Goal: Information Seeking & Learning: Learn about a topic

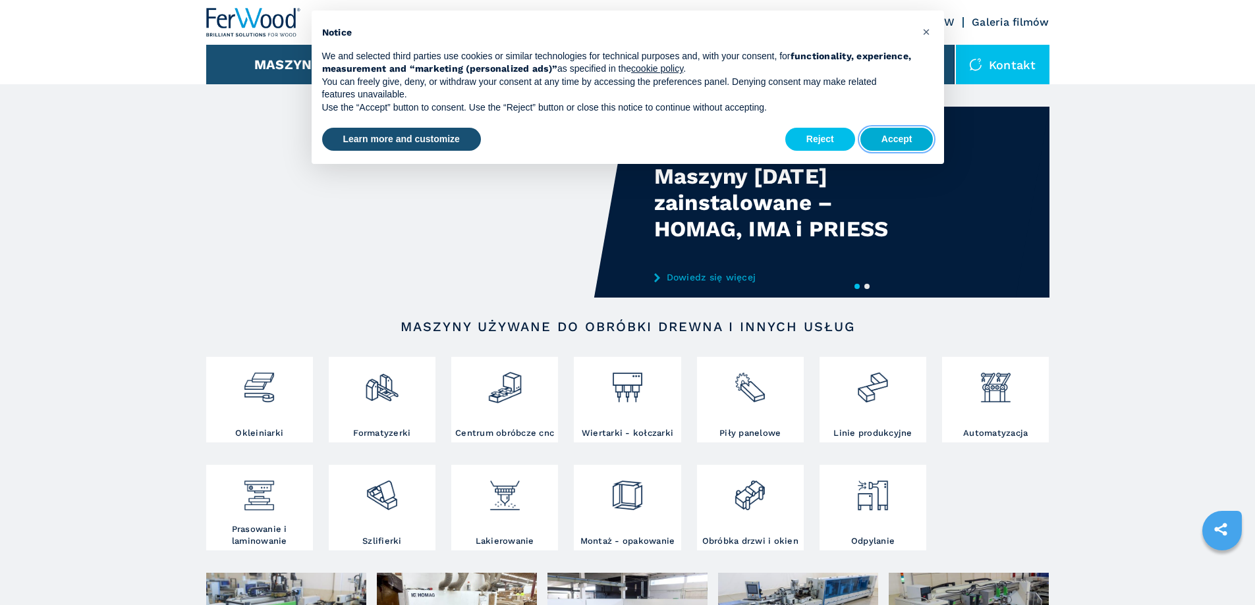
click at [899, 142] on button "Accept" at bounding box center [896, 140] width 73 height 24
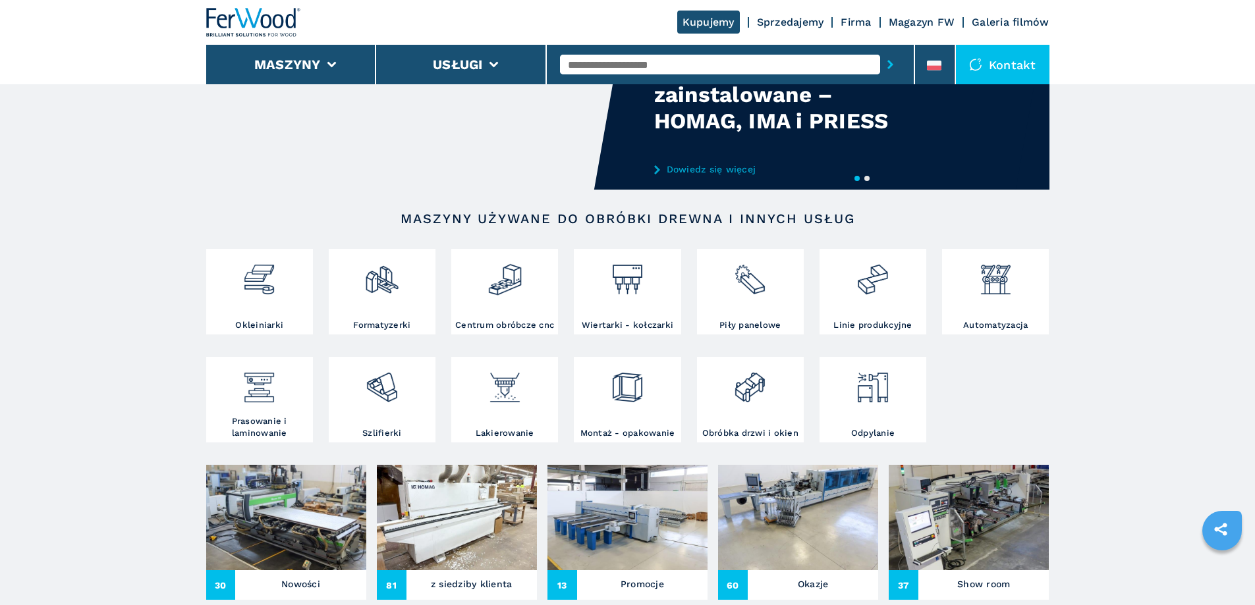
scroll to position [132, 0]
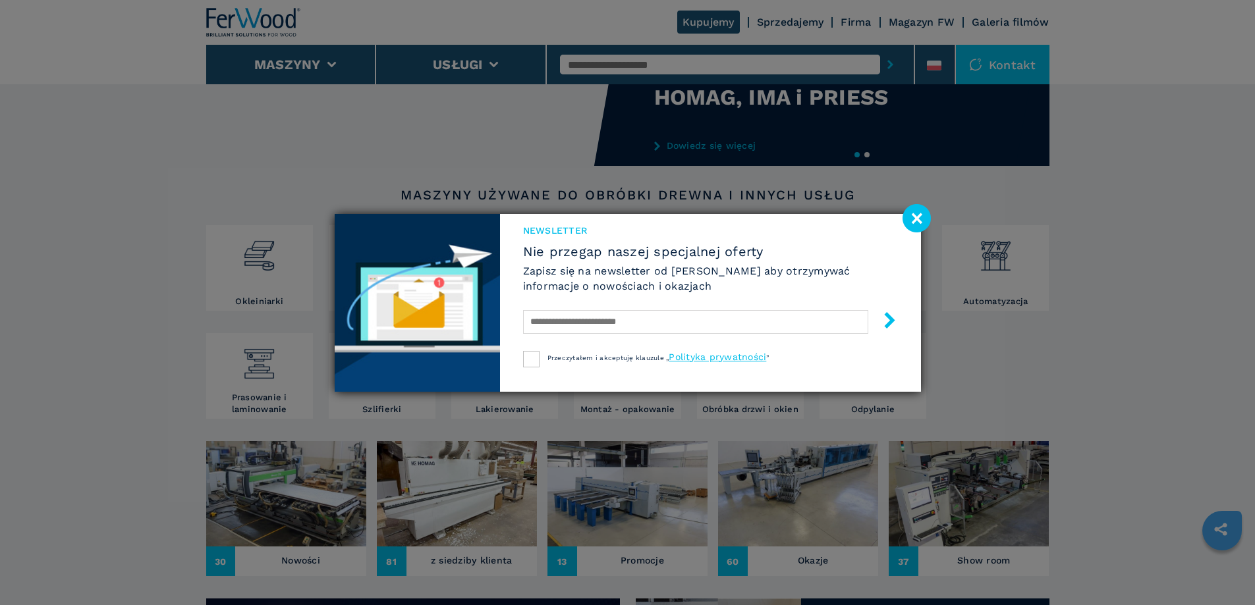
click at [915, 221] on image at bounding box center [916, 218] width 28 height 28
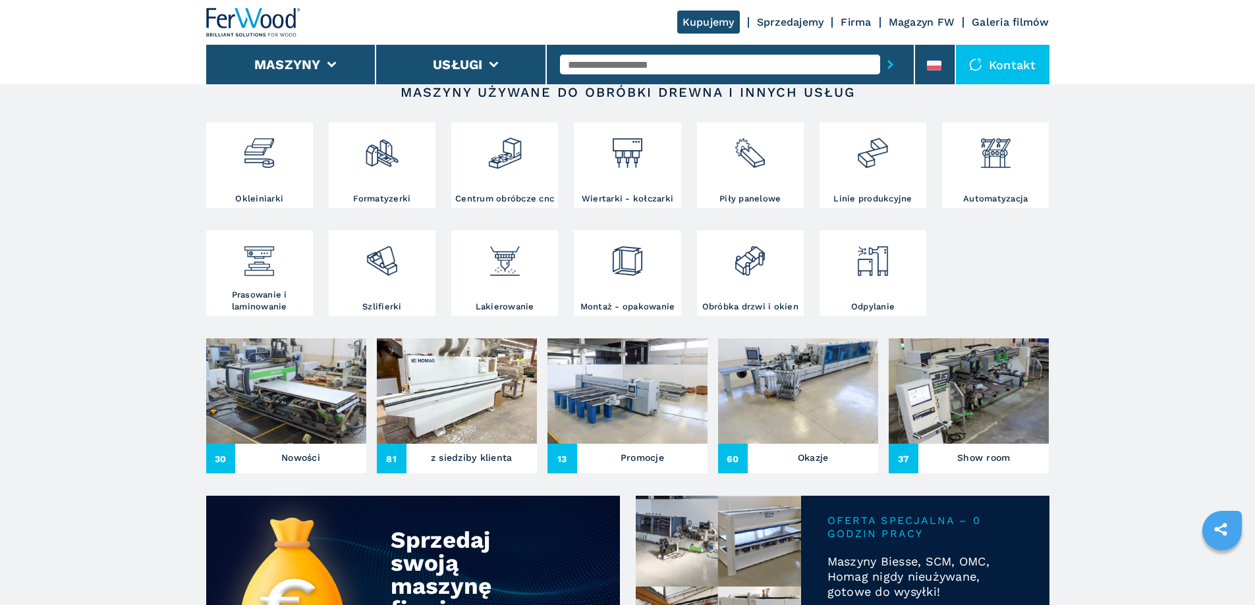
scroll to position [263, 0]
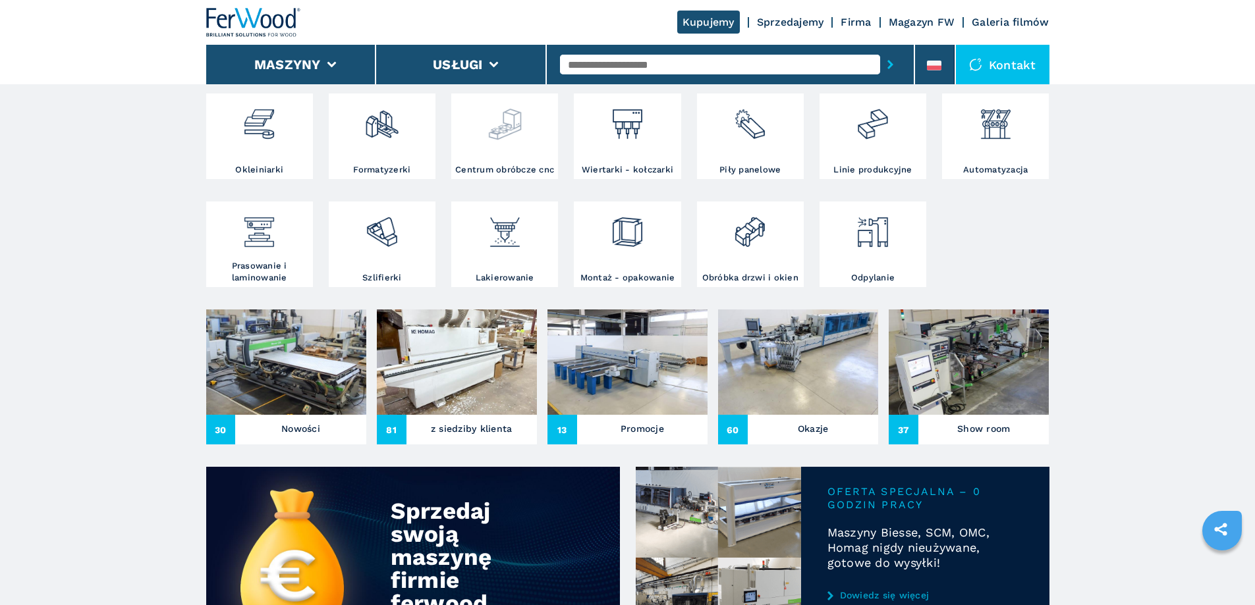
click at [515, 140] on img at bounding box center [504, 119] width 35 height 45
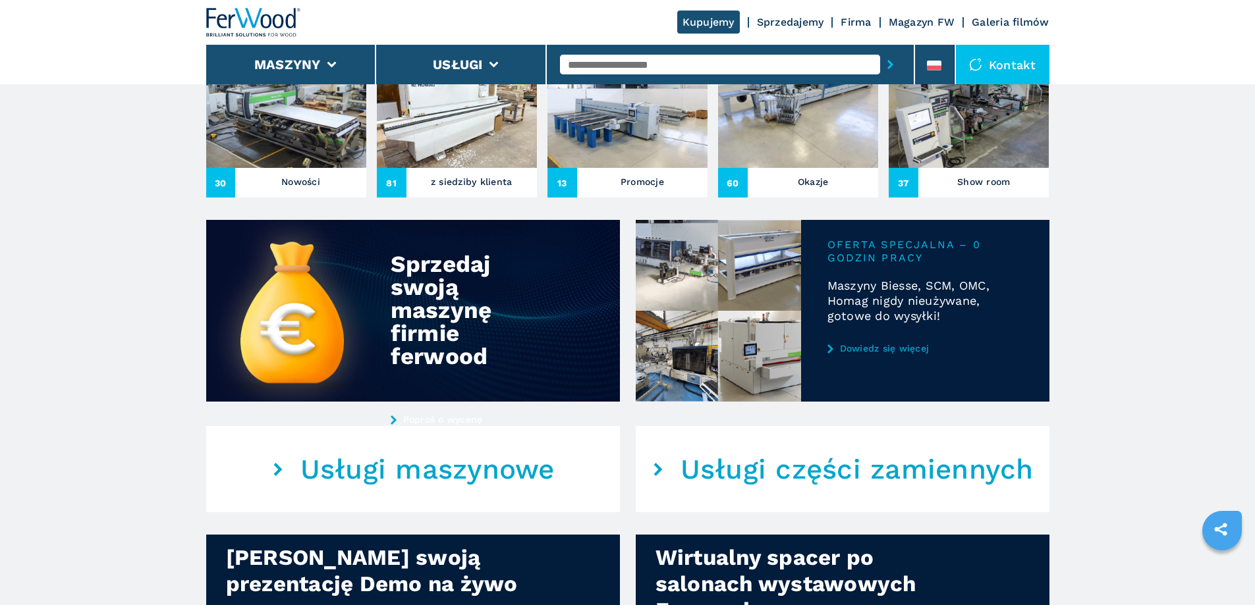
scroll to position [593, 0]
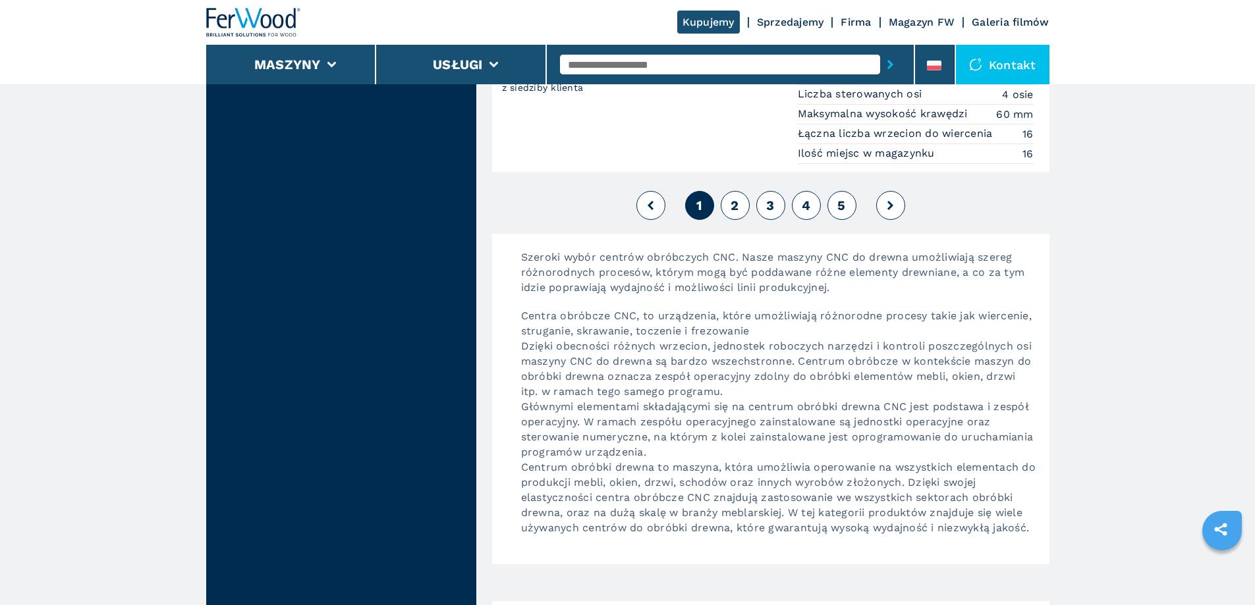
scroll to position [3425, 0]
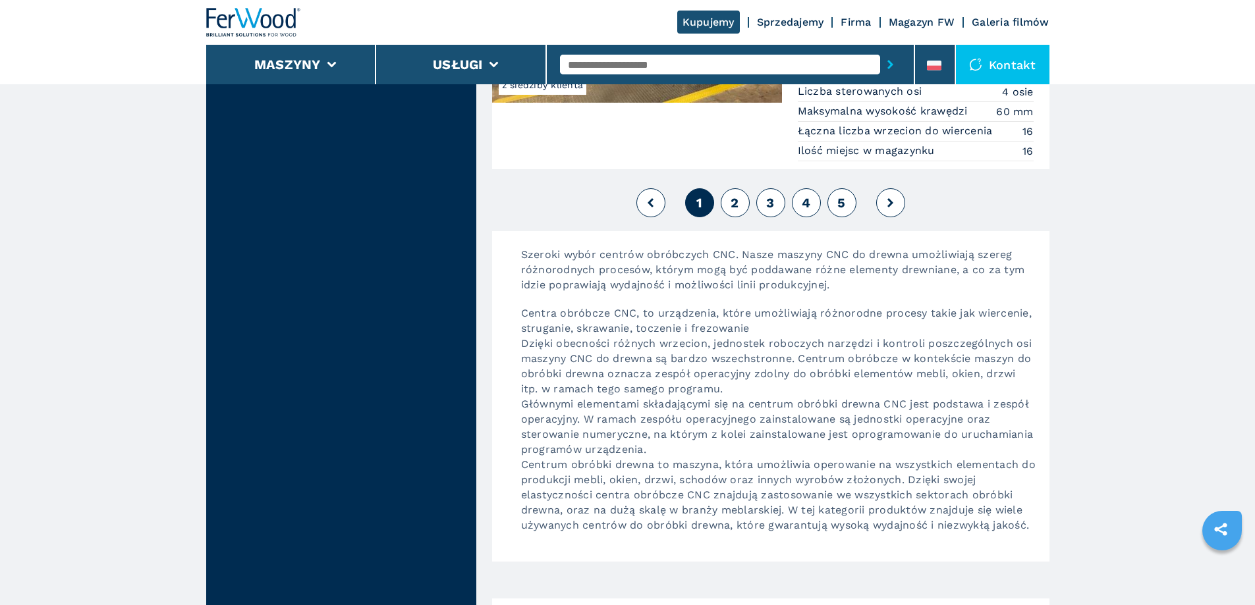
click at [732, 200] on span "2" at bounding box center [735, 203] width 8 height 16
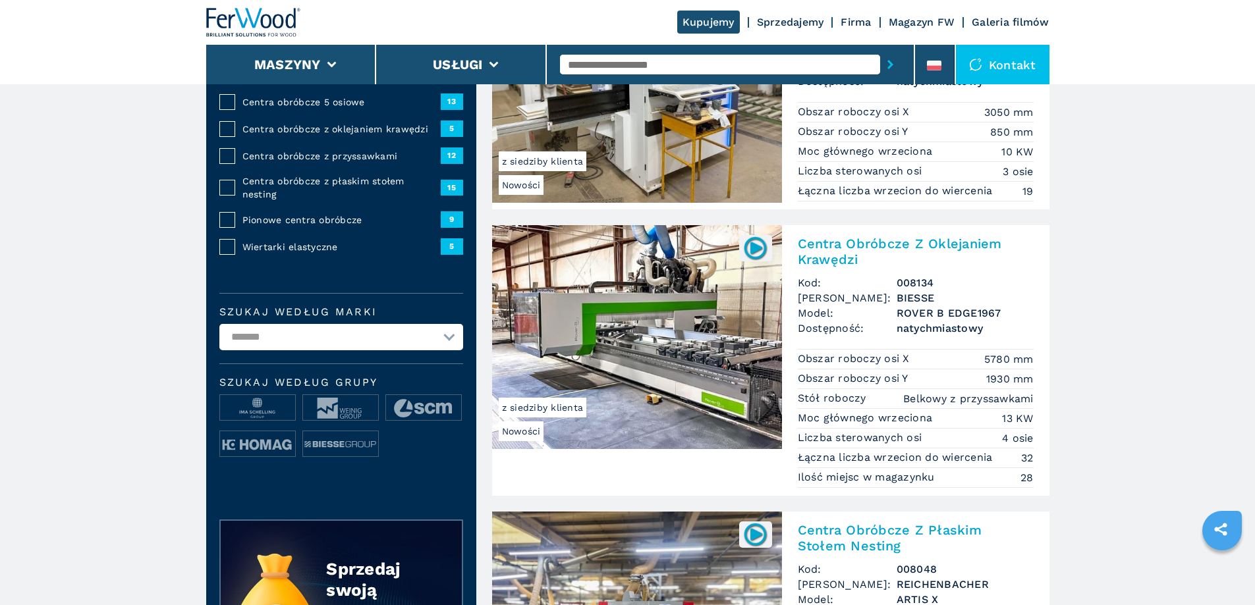
scroll to position [263, 0]
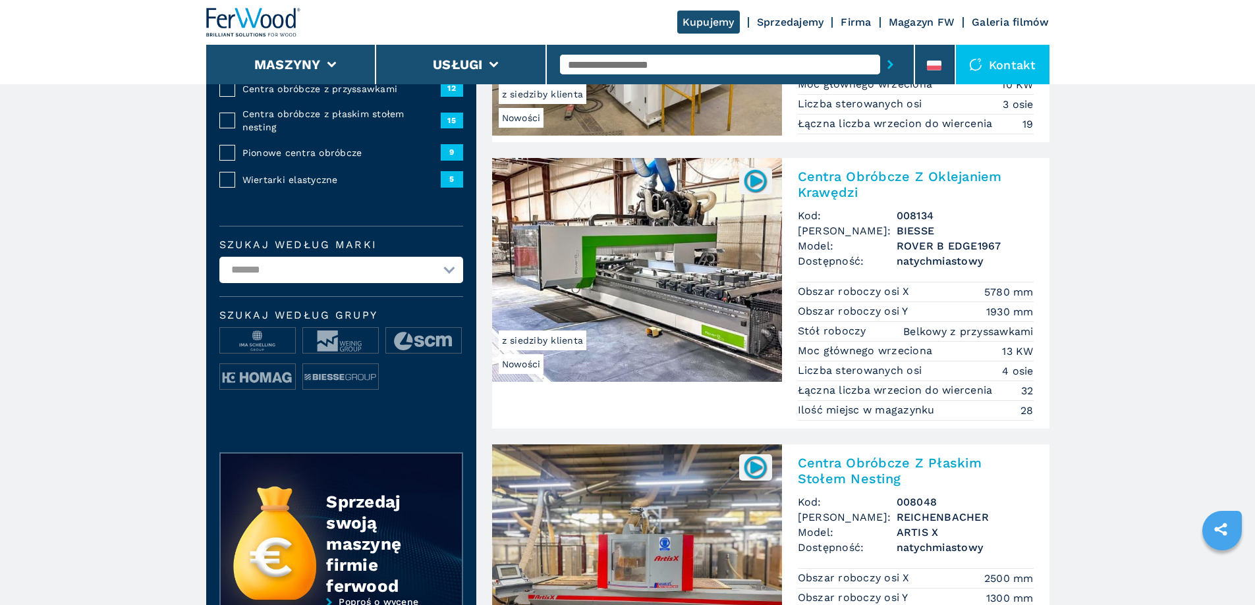
click at [449, 282] on select "**********" at bounding box center [341, 270] width 244 height 26
select select "**********"
click at [219, 266] on select "**********" at bounding box center [341, 270] width 244 height 26
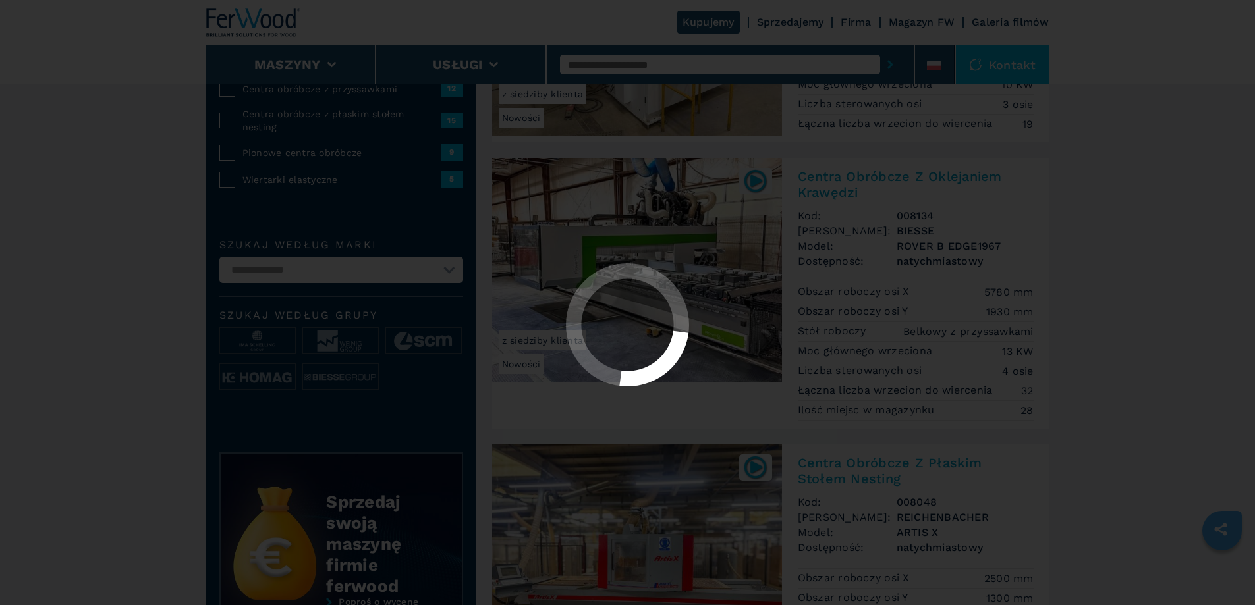
scroll to position [0, 0]
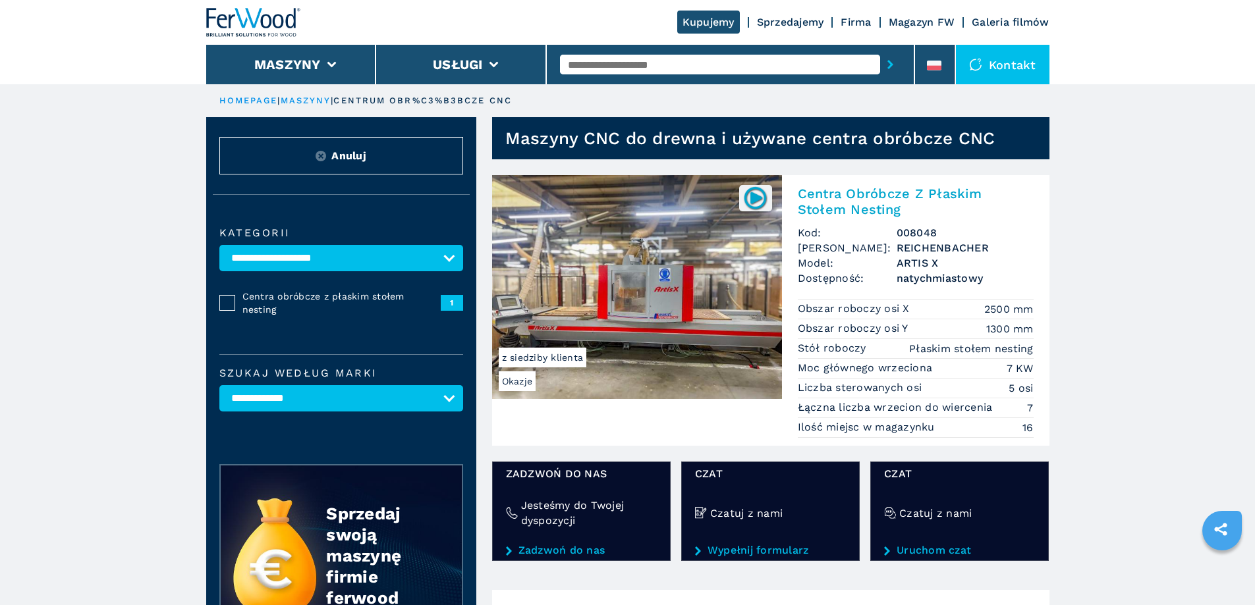
click at [736, 281] on img at bounding box center [637, 287] width 290 height 224
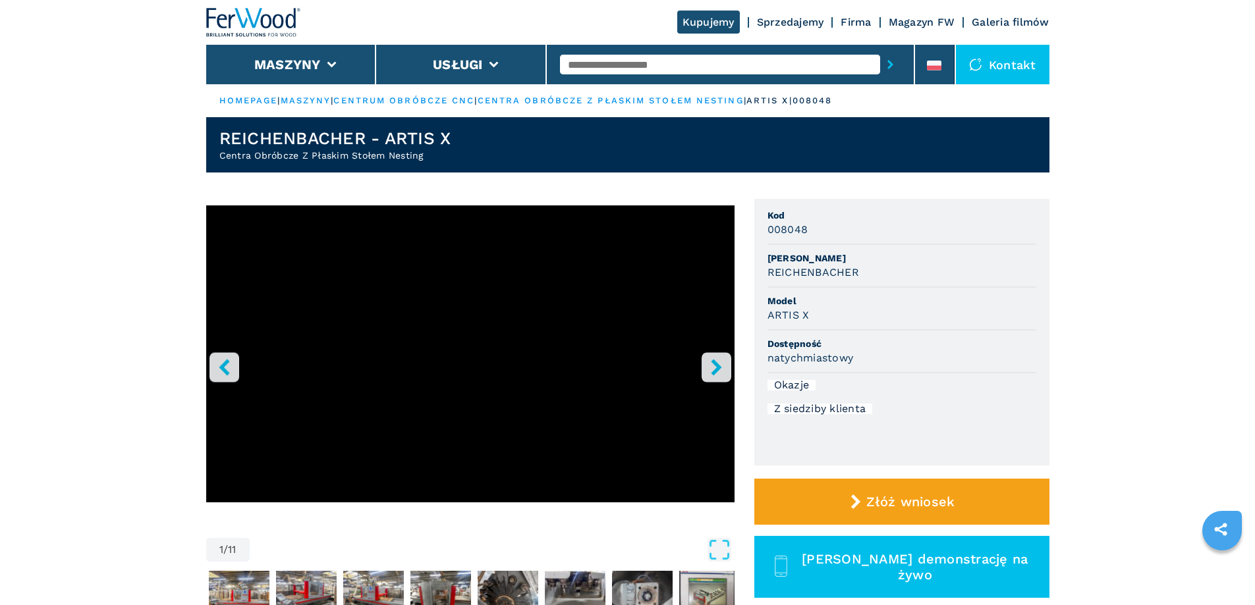
click at [716, 372] on icon "right-button" at bounding box center [716, 367] width 11 height 16
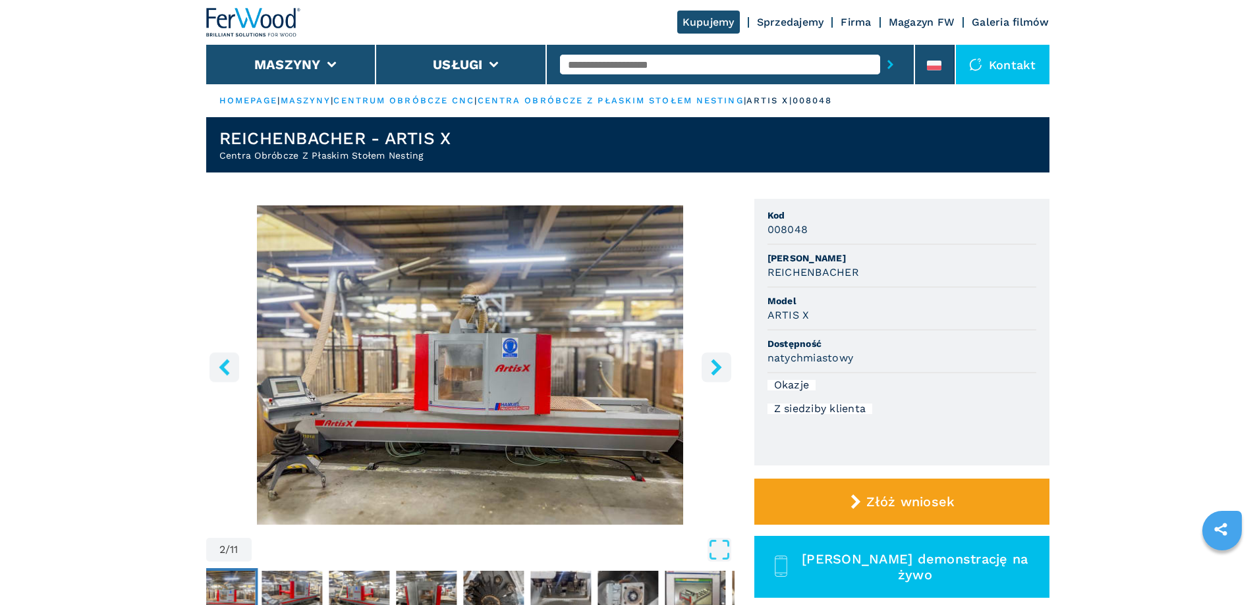
click at [716, 372] on icon "right-button" at bounding box center [716, 367] width 11 height 16
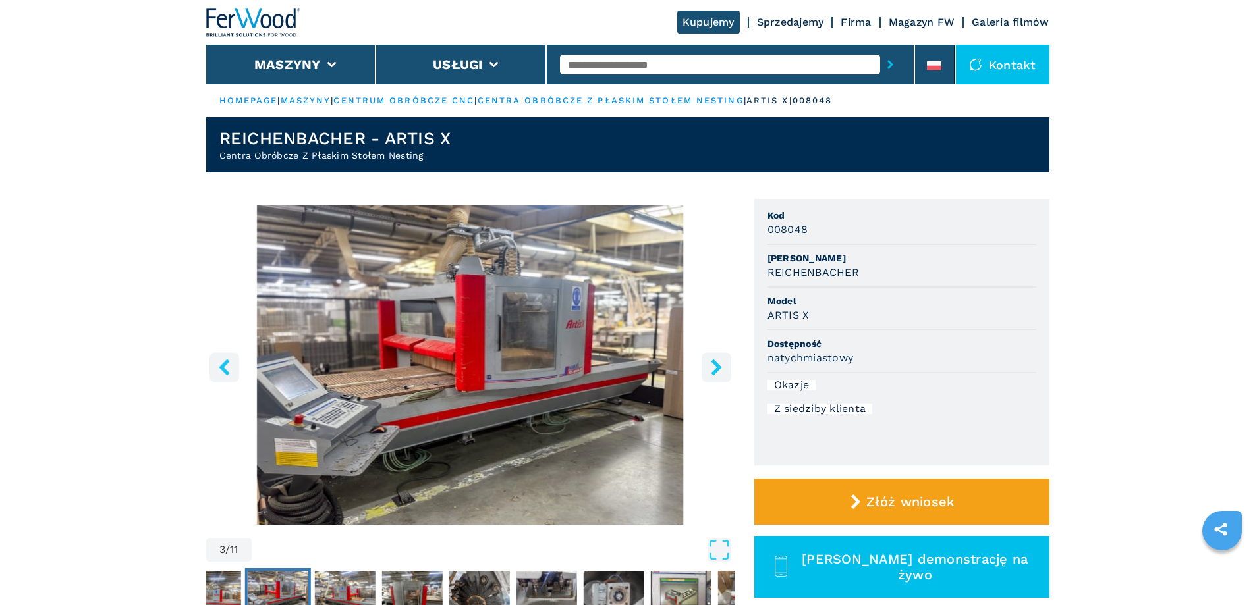
click at [716, 372] on icon "right-button" at bounding box center [716, 367] width 11 height 16
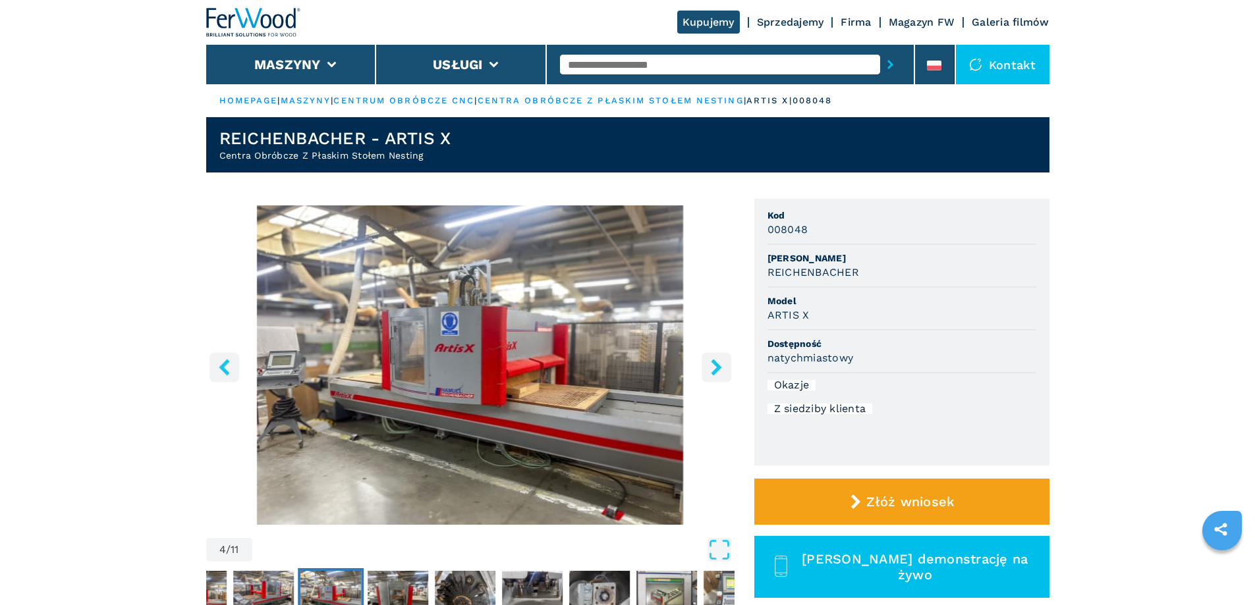
click at [716, 372] on icon "right-button" at bounding box center [716, 367] width 11 height 16
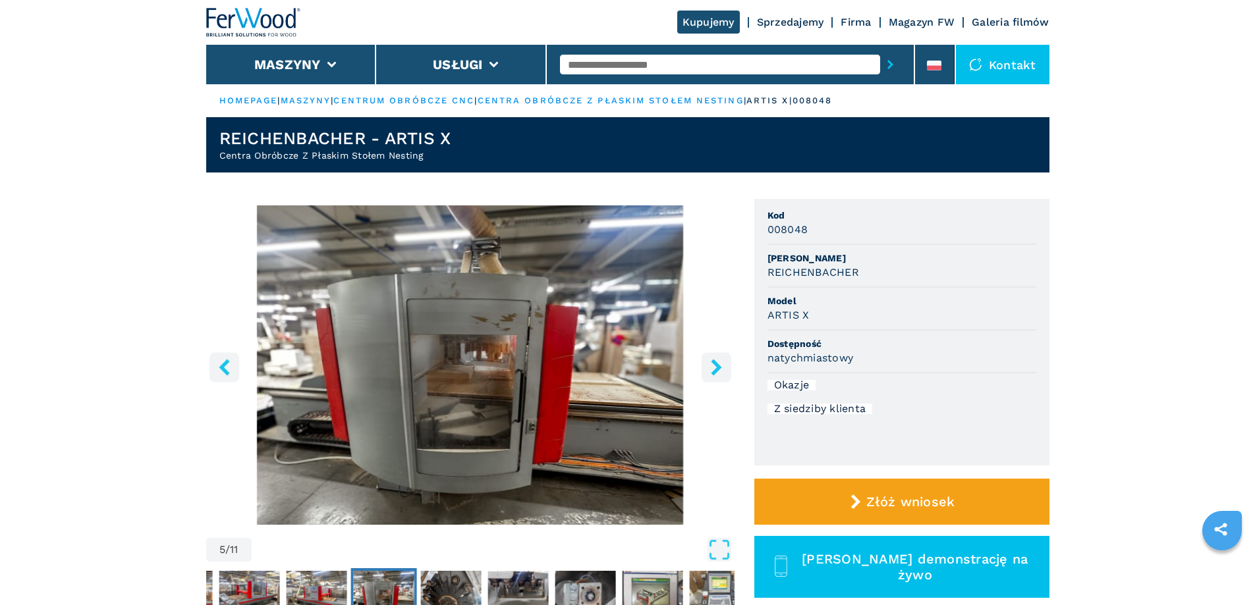
click at [716, 370] on icon "right-button" at bounding box center [716, 367] width 11 height 16
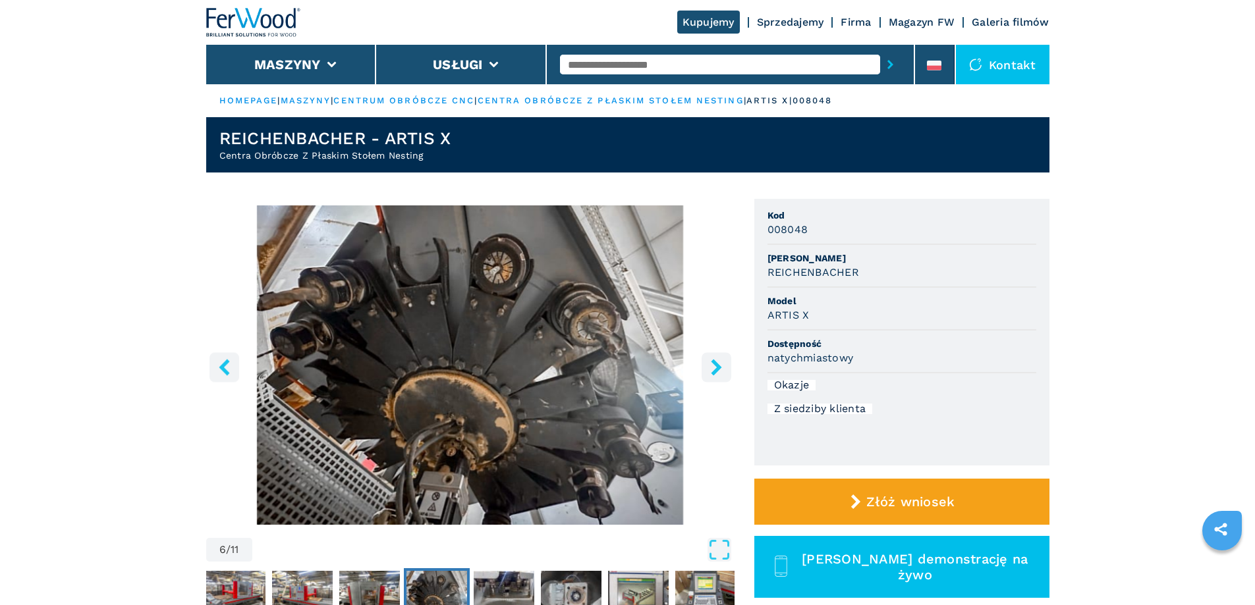
click at [716, 370] on icon "right-button" at bounding box center [716, 367] width 11 height 16
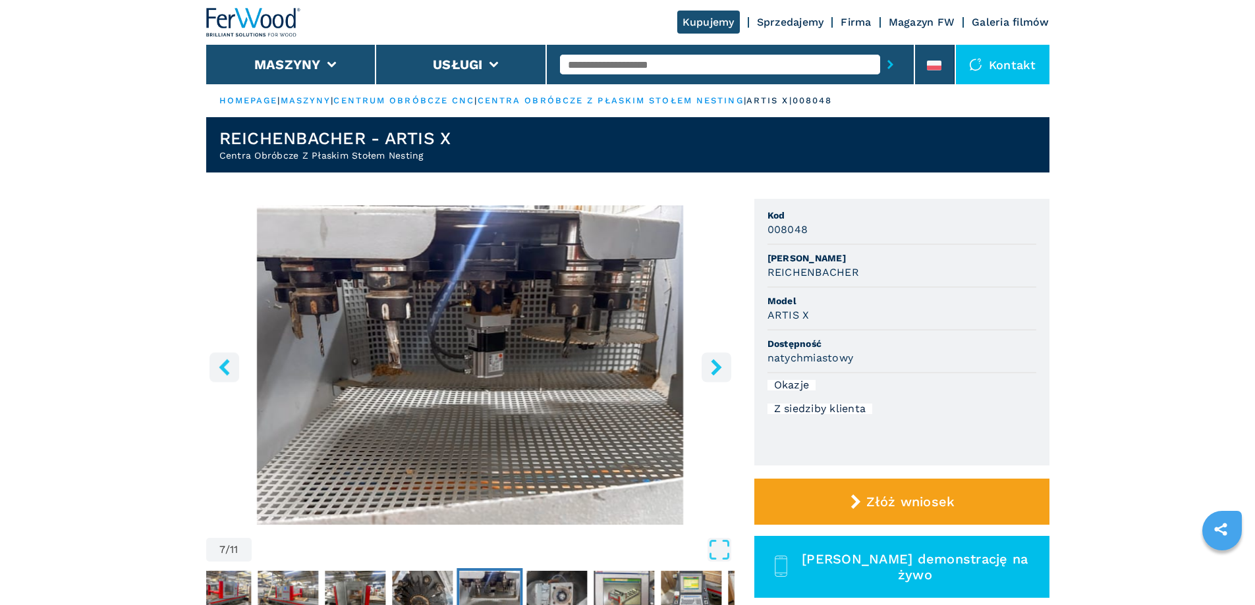
click at [716, 370] on icon "right-button" at bounding box center [716, 367] width 11 height 16
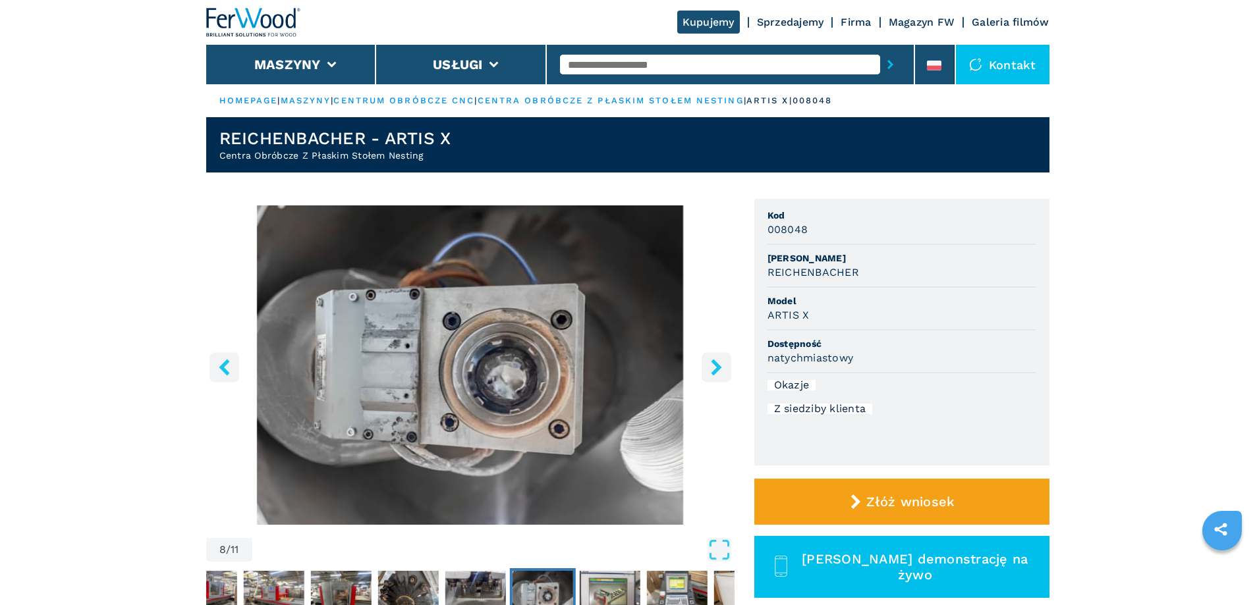
click at [716, 370] on icon "right-button" at bounding box center [716, 367] width 11 height 16
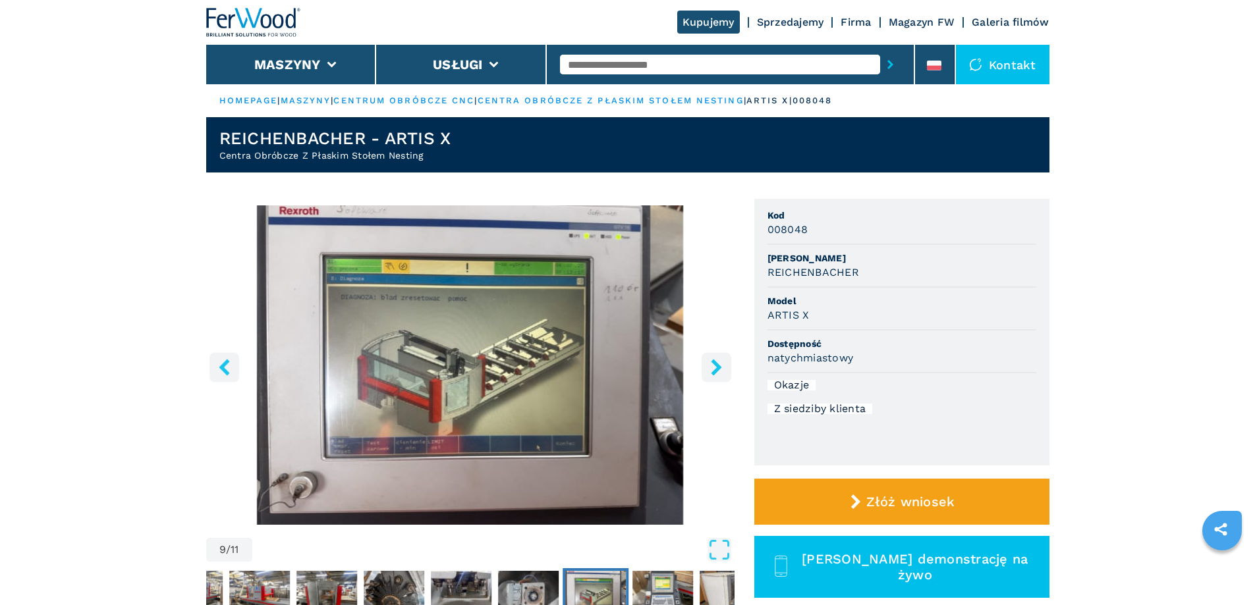
click at [716, 370] on icon "right-button" at bounding box center [716, 367] width 11 height 16
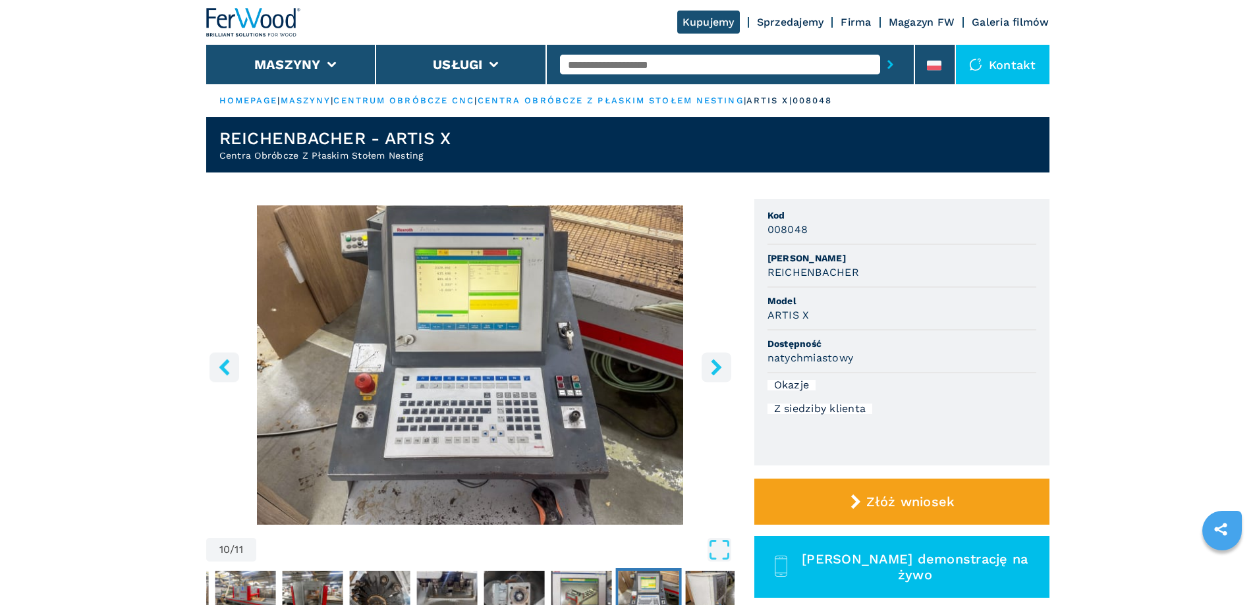
click at [716, 370] on icon "right-button" at bounding box center [716, 367] width 11 height 16
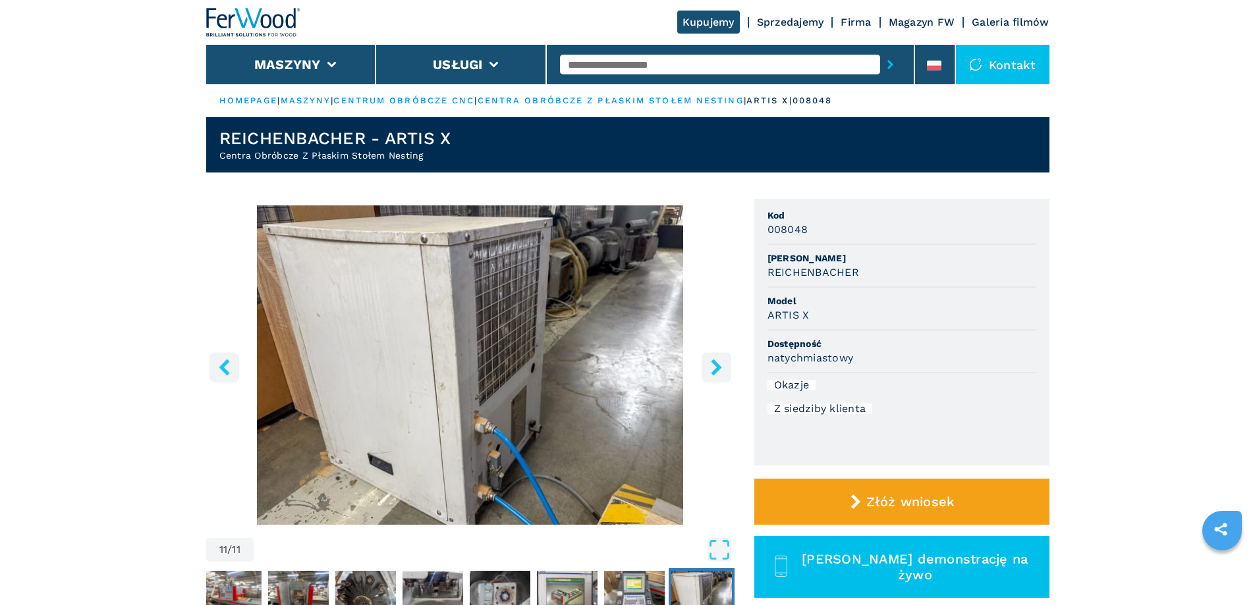
click at [716, 370] on icon "right-button" at bounding box center [716, 367] width 11 height 16
